Goal: Task Accomplishment & Management: Manage account settings

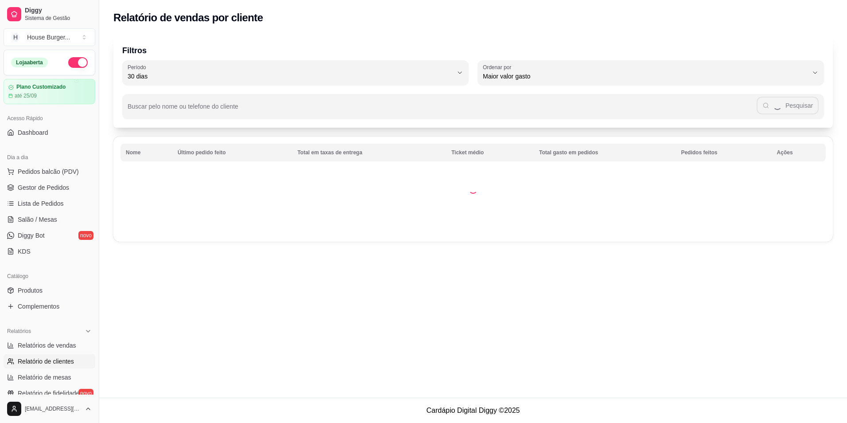
select select "30"
select select "HIGHEST_TOTAL_SPENT_WITH_ORDERS"
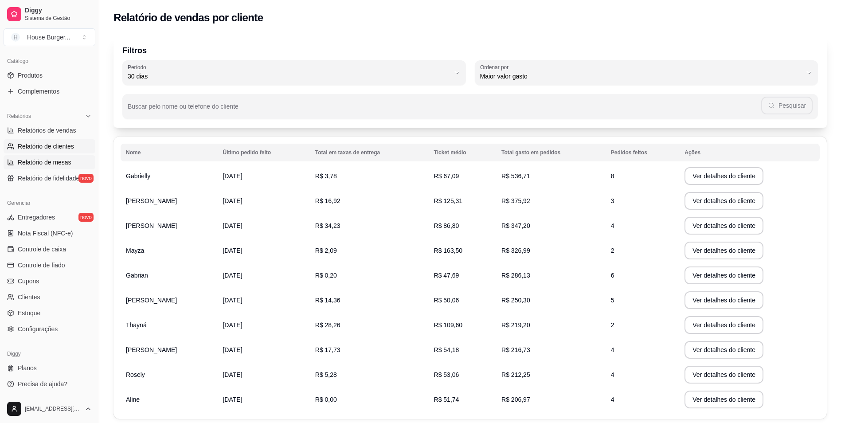
click at [32, 156] on link "Relatório de mesas" at bounding box center [50, 162] width 92 height 14
select select "TOTAL_OF_ORDERS"
select select "7"
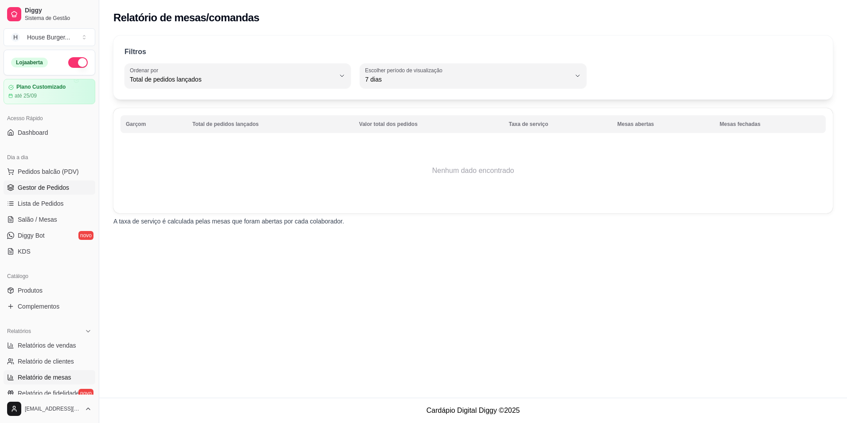
click at [28, 187] on span "Gestor de Pedidos" at bounding box center [43, 187] width 51 height 9
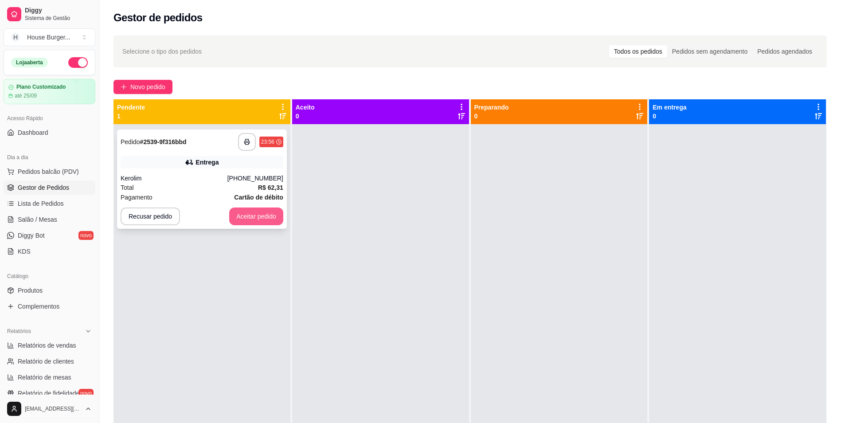
click at [237, 214] on button "Aceitar pedido" at bounding box center [256, 216] width 54 height 18
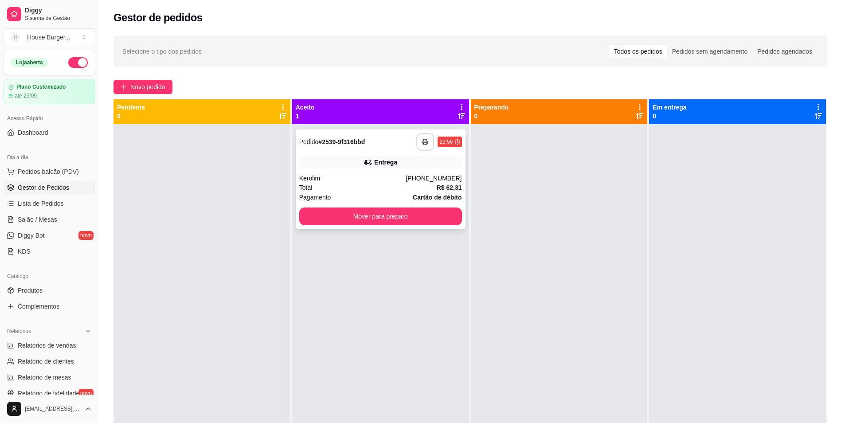
click at [422, 146] on button "button" at bounding box center [425, 142] width 18 height 18
click at [392, 214] on button "Mover para preparo" at bounding box center [380, 216] width 163 height 18
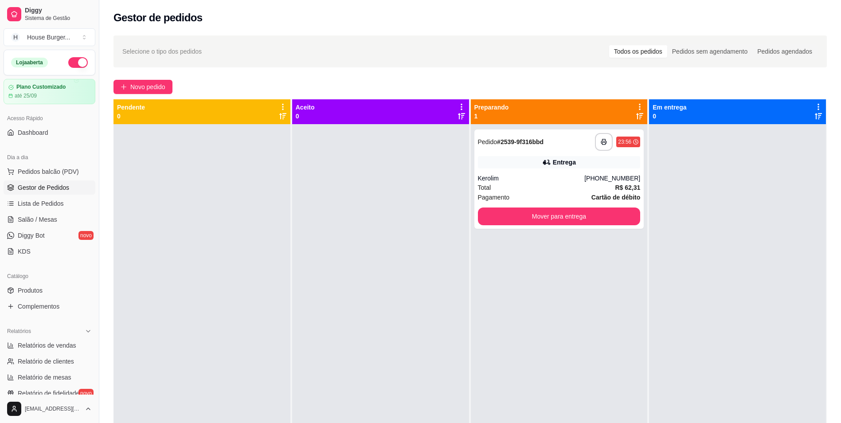
scroll to position [25, 0]
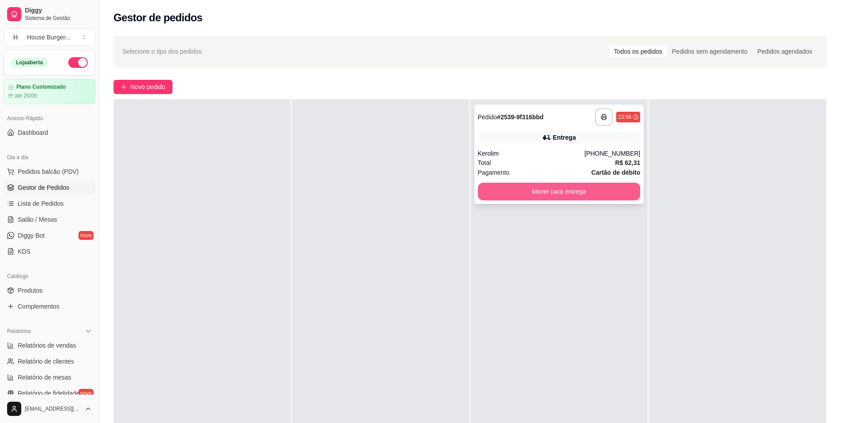
click at [551, 189] on button "Mover para entrega" at bounding box center [559, 192] width 163 height 18
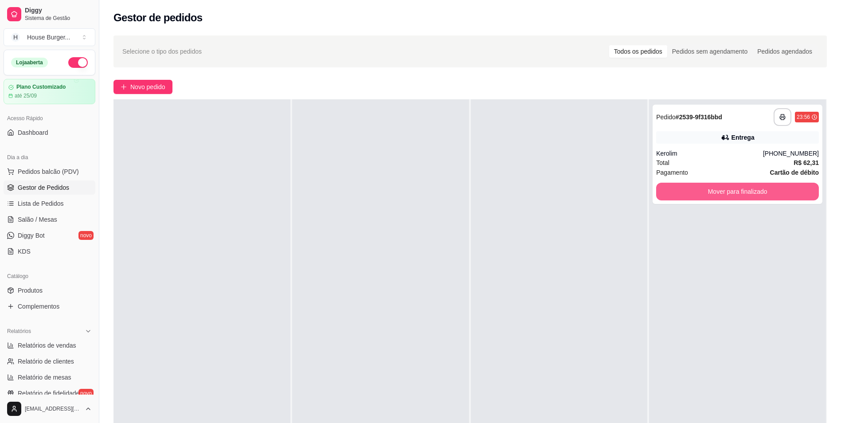
click at [716, 190] on button "Mover para finalizado" at bounding box center [737, 192] width 163 height 18
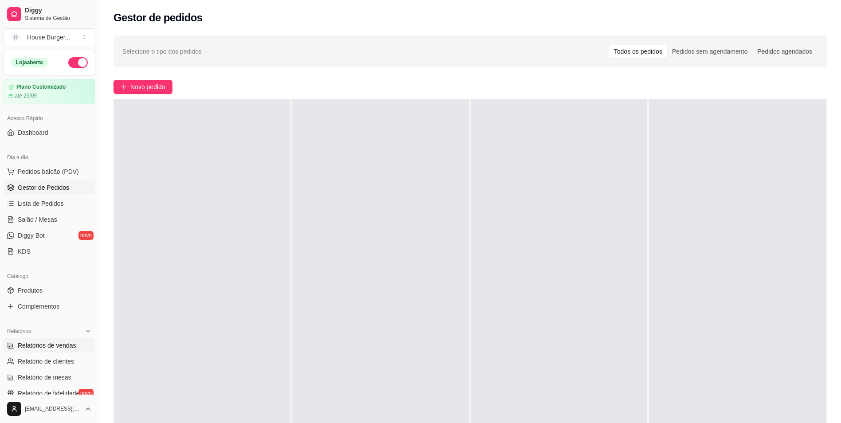
click at [44, 342] on span "Relatórios de vendas" at bounding box center [47, 345] width 59 height 9
select select "ALL"
select select "0"
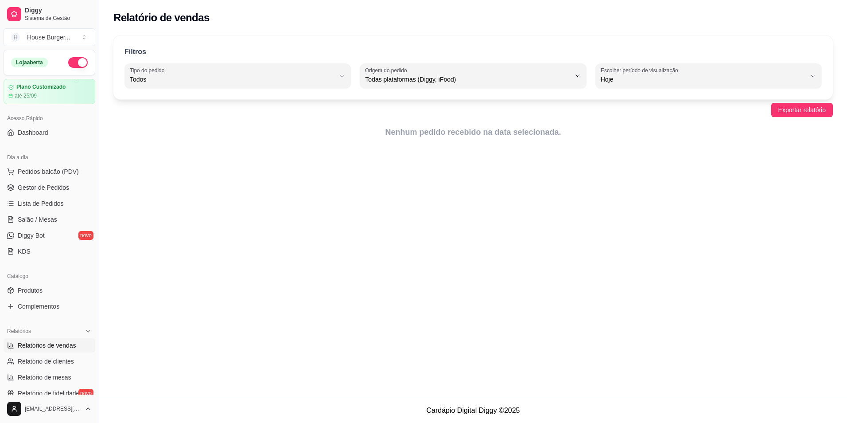
click at [52, 347] on span "Relatórios de vendas" at bounding box center [47, 345] width 59 height 9
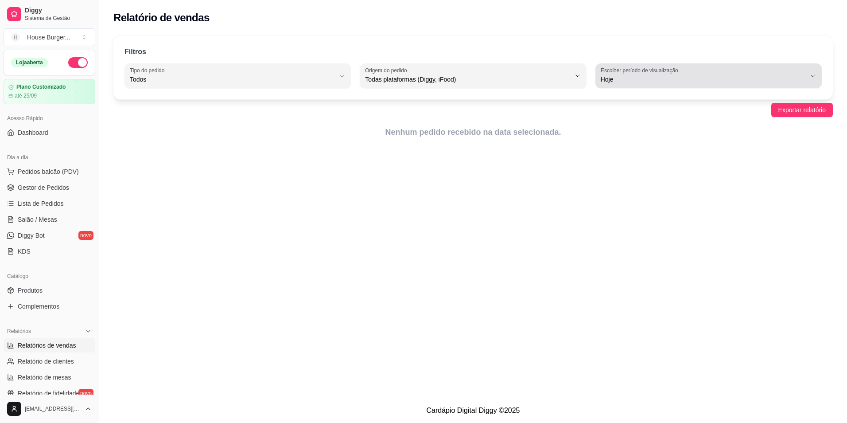
click at [716, 75] on span "Hoje" at bounding box center [703, 79] width 205 height 9
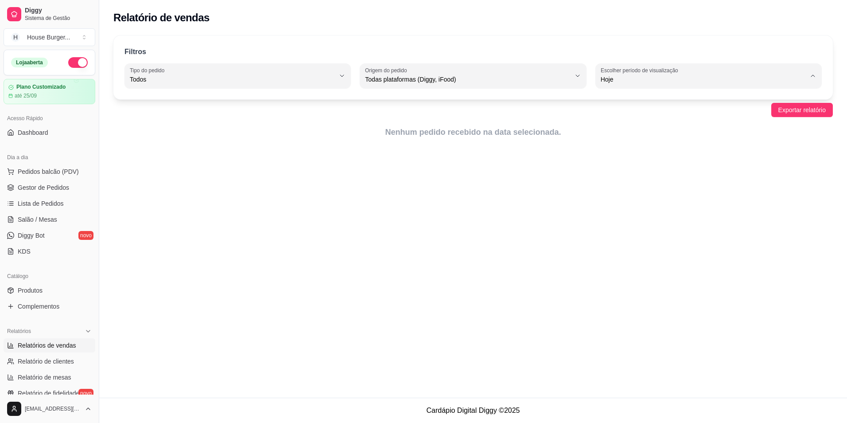
click at [636, 115] on span "Ontem" at bounding box center [704, 115] width 195 height 8
type input "1"
select select "1"
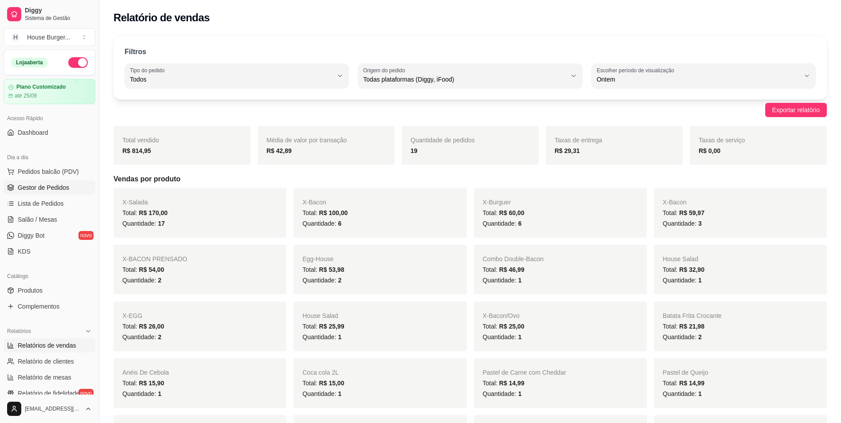
click at [34, 185] on span "Gestor de Pedidos" at bounding box center [43, 187] width 51 height 9
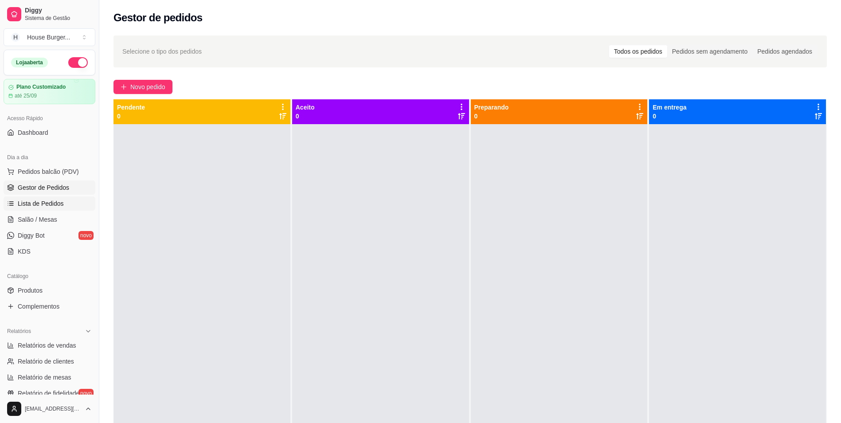
click at [45, 204] on span "Lista de Pedidos" at bounding box center [41, 203] width 46 height 9
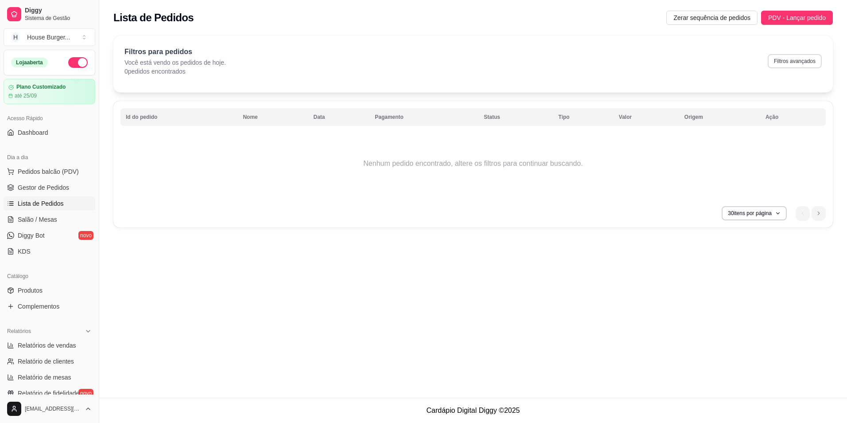
click at [793, 61] on button "Filtros avançados" at bounding box center [795, 61] width 54 height 14
select select "0"
click at [62, 345] on span "Relatórios de vendas" at bounding box center [47, 345] width 59 height 9
select select "ALL"
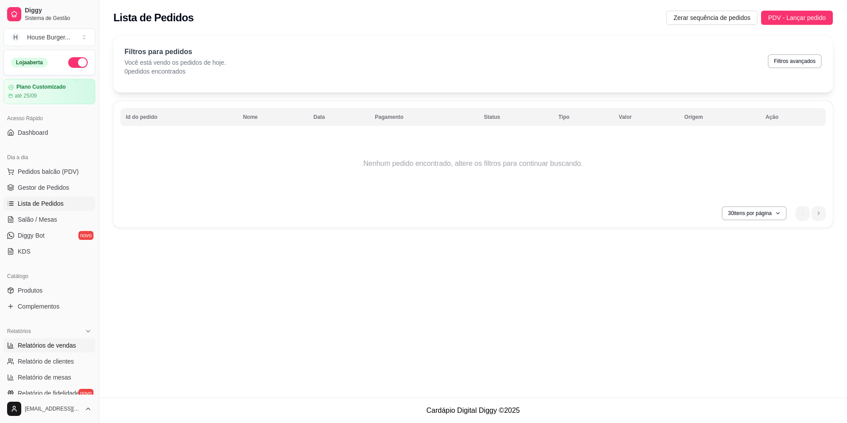
select select "0"
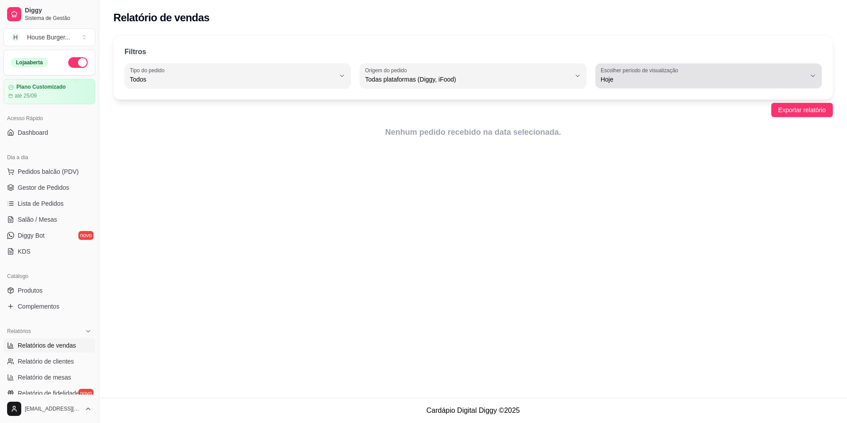
click at [664, 74] on div "Hoje" at bounding box center [703, 76] width 205 height 18
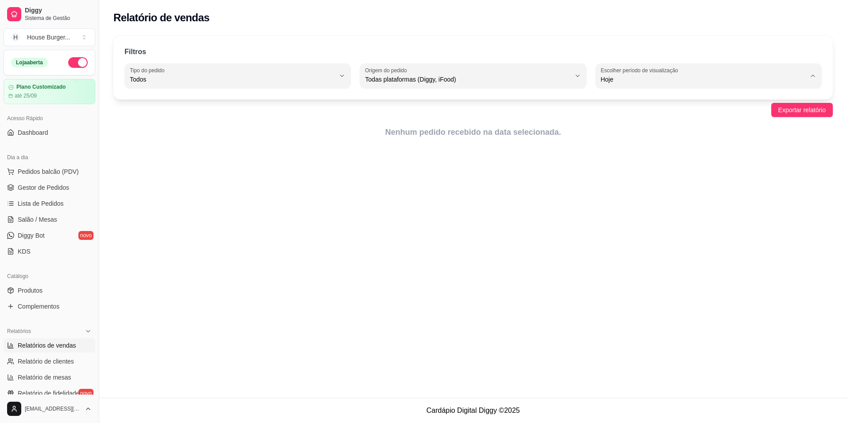
click at [625, 118] on span "Ontem" at bounding box center [704, 115] width 195 height 8
type input "1"
select select "1"
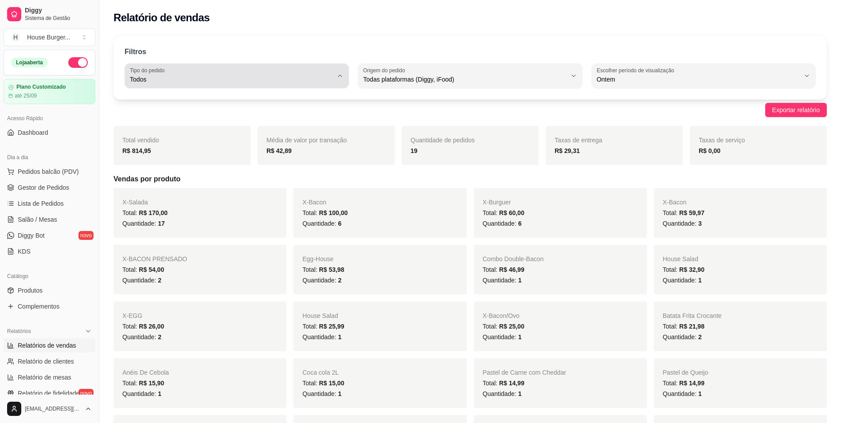
click at [282, 72] on div "Todos" at bounding box center [231, 76] width 203 height 18
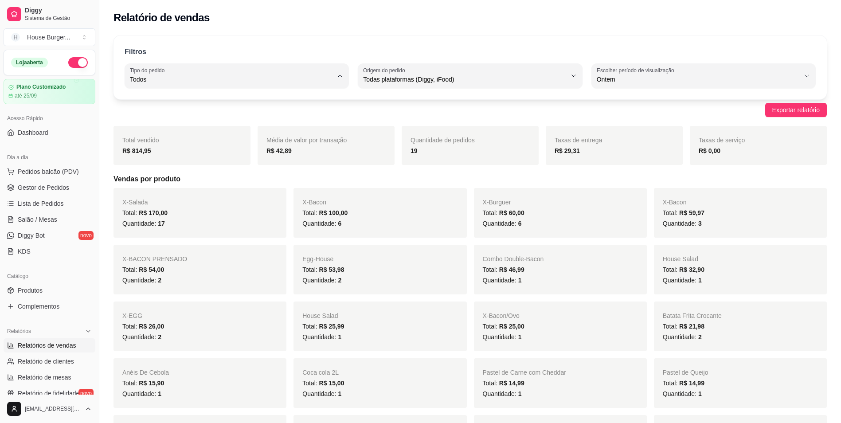
click at [228, 115] on span "Entrega" at bounding box center [232, 115] width 193 height 8
type input "DELIVERY"
select select "DELIVERY"
click at [43, 188] on span "Gestor de Pedidos" at bounding box center [43, 187] width 51 height 9
